Goal: Information Seeking & Learning: Check status

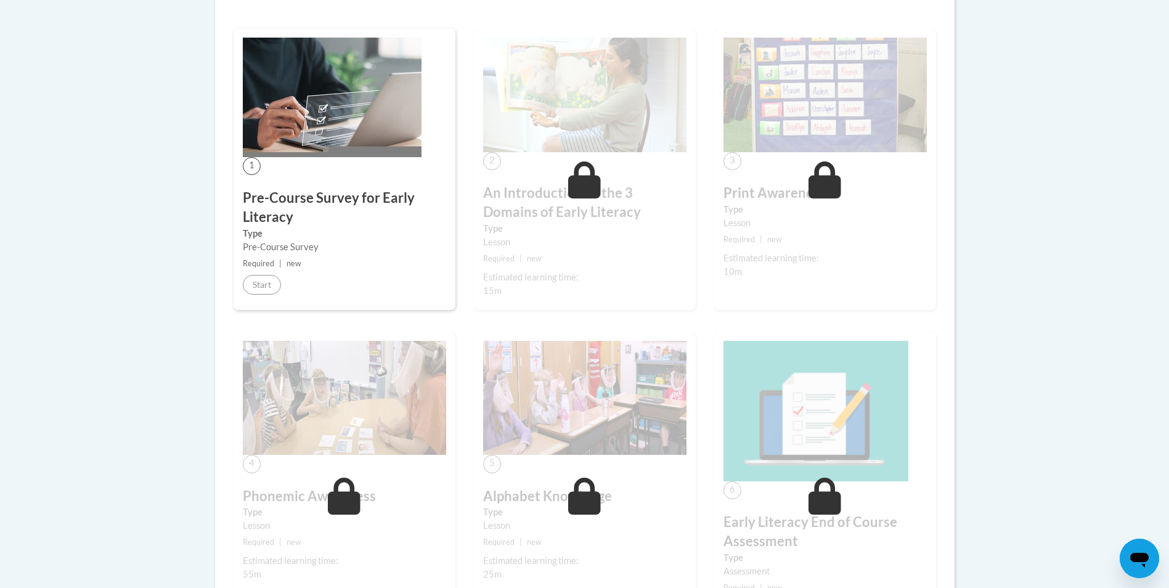
click at [332, 272] on div "1 Pre-Course Survey for Early Literacy Type Pre-Course Survey Required | new St…" at bounding box center [345, 169] width 222 height 282
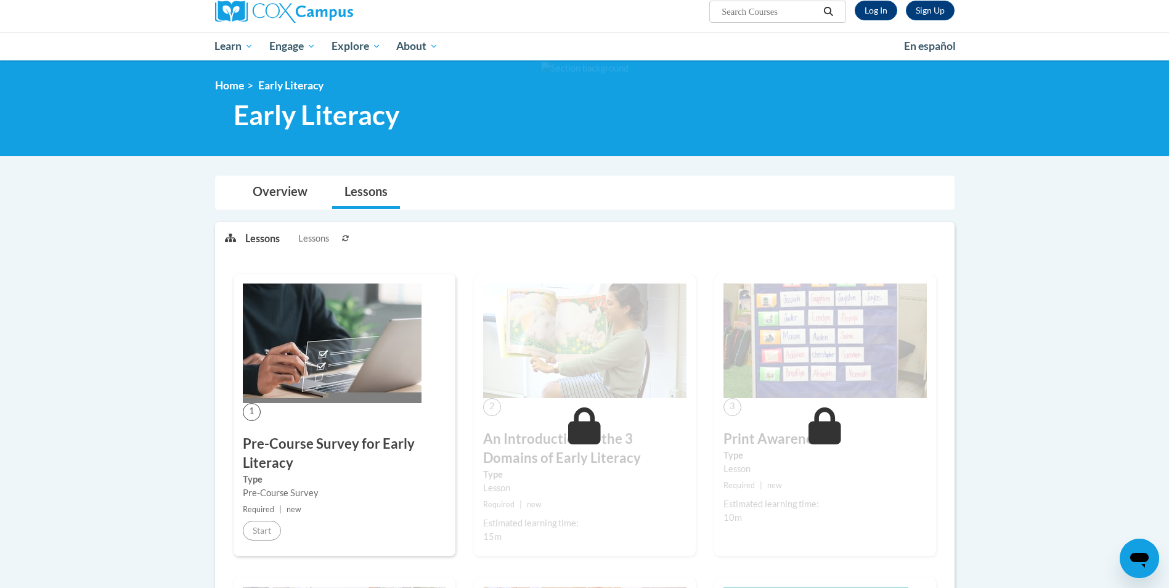
scroll to position [100, 0]
click at [272, 400] on img at bounding box center [332, 344] width 179 height 120
click at [284, 436] on h3 "Pre-Course Survey for Early Literacy" at bounding box center [344, 454] width 203 height 38
click at [282, 436] on h3 "Pre-Course Survey for Early Literacy" at bounding box center [344, 454] width 203 height 38
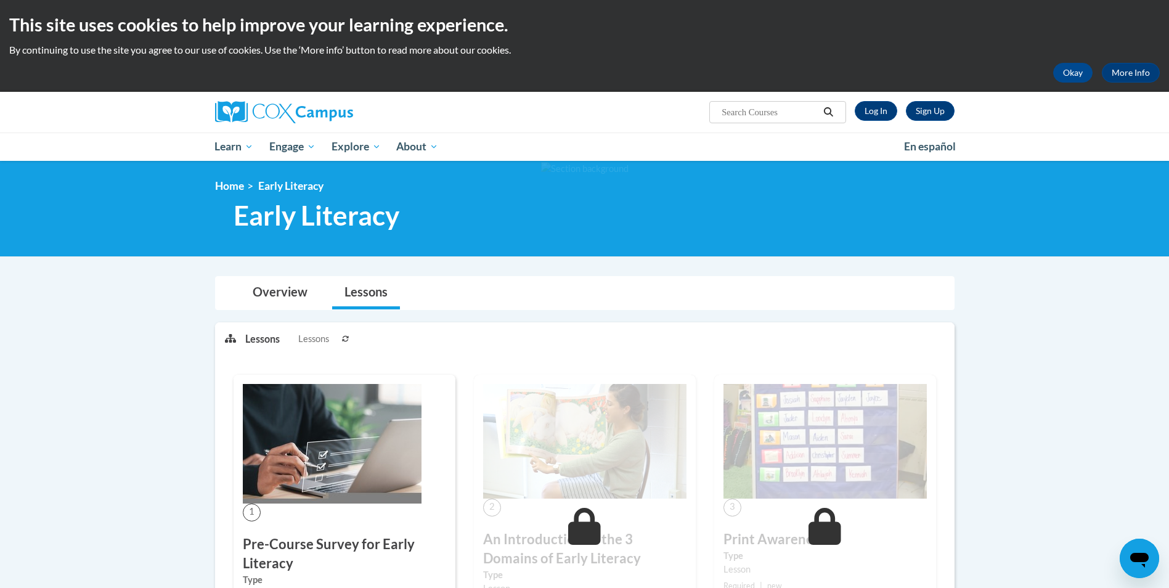
click at [372, 486] on img at bounding box center [332, 444] width 179 height 120
click at [333, 537] on h3 "Pre-Course Survey for Early Literacy" at bounding box center [344, 554] width 203 height 38
click at [269, 439] on img at bounding box center [332, 444] width 179 height 120
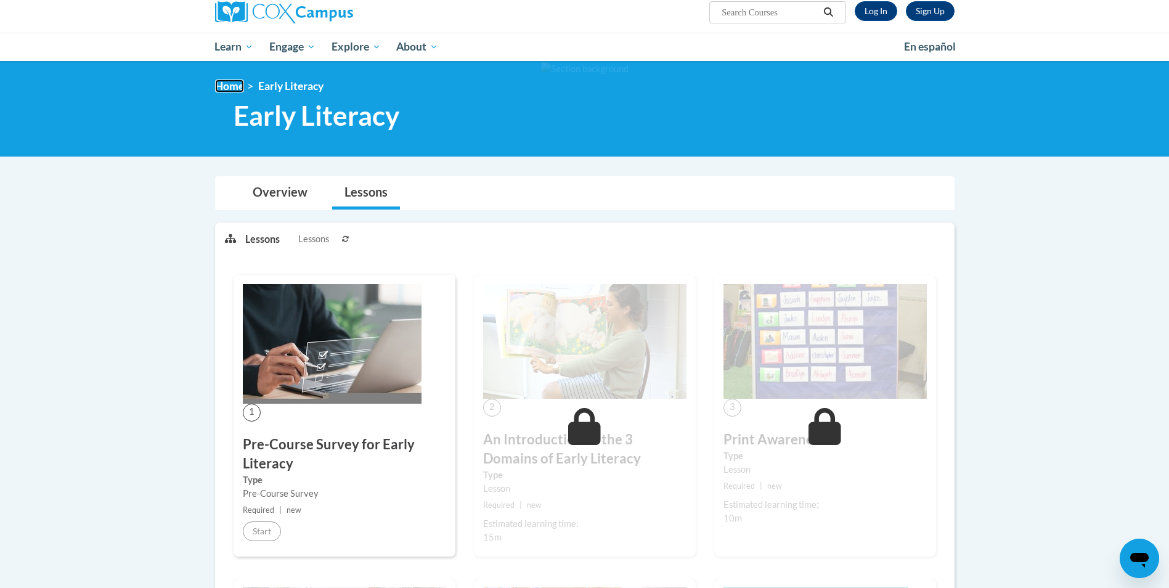
click at [237, 91] on link "Home" at bounding box center [229, 86] width 29 height 13
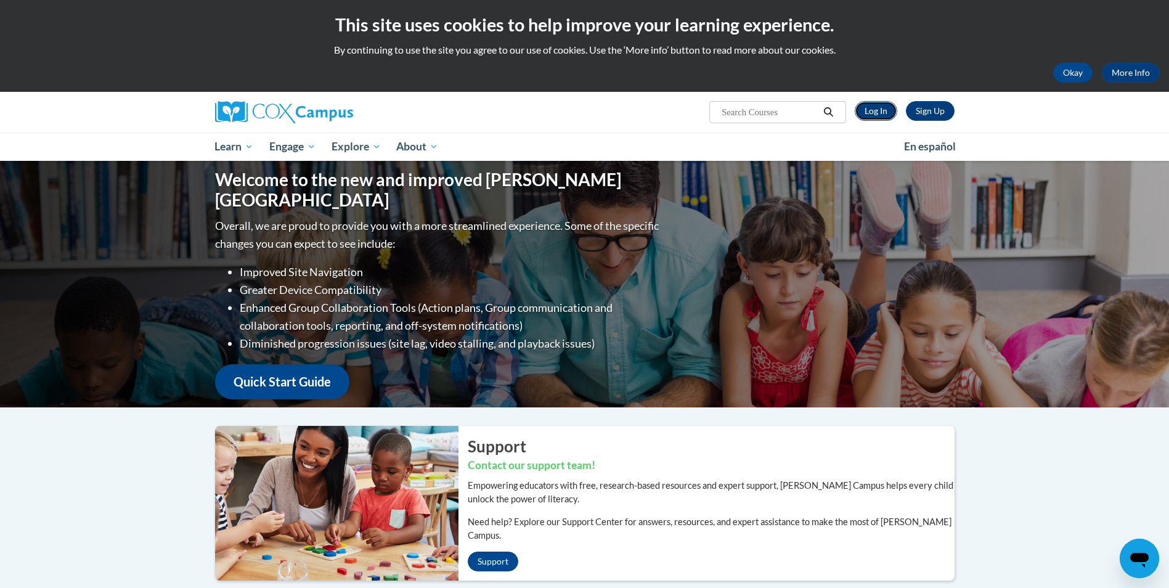
click at [879, 106] on link "Log In" at bounding box center [876, 111] width 43 height 20
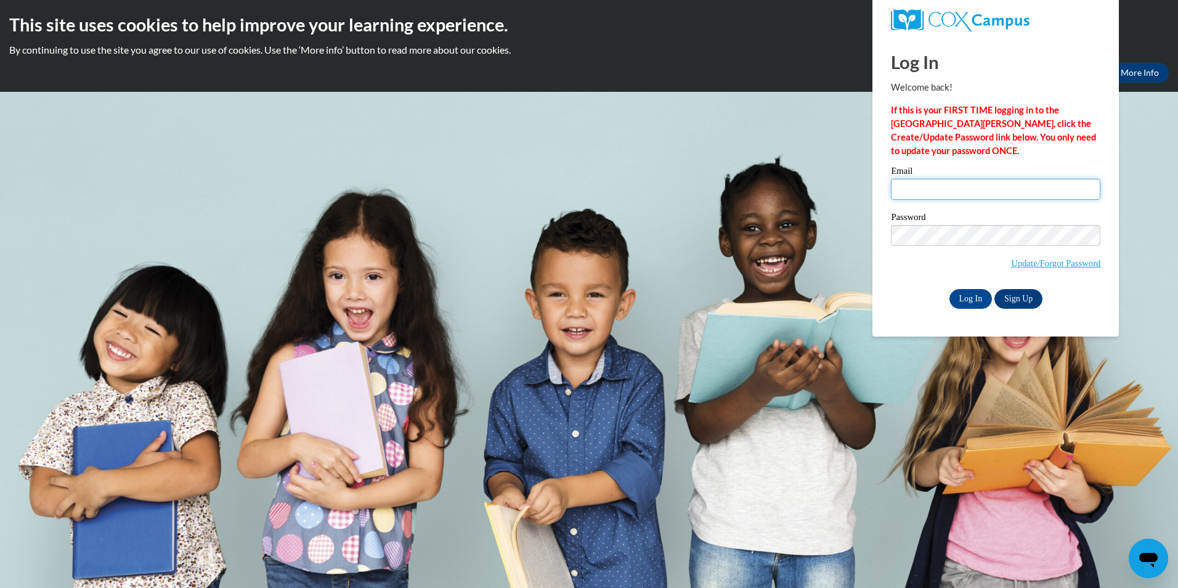
click at [955, 184] on input "Email" at bounding box center [996, 189] width 210 height 21
type input "aelmi@student.clayton.edu"
click at [950, 289] on input "Log In" at bounding box center [971, 299] width 43 height 20
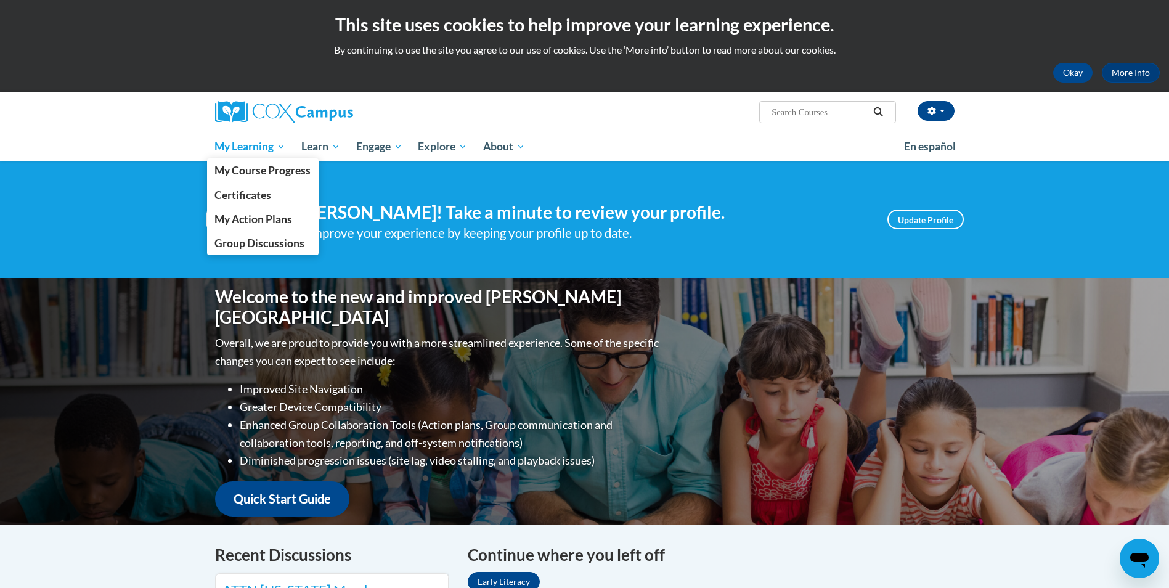
click at [243, 144] on span "My Learning" at bounding box center [249, 146] width 71 height 15
click at [266, 173] on span "My Course Progress" at bounding box center [262, 170] width 96 height 13
